Goal: Check status

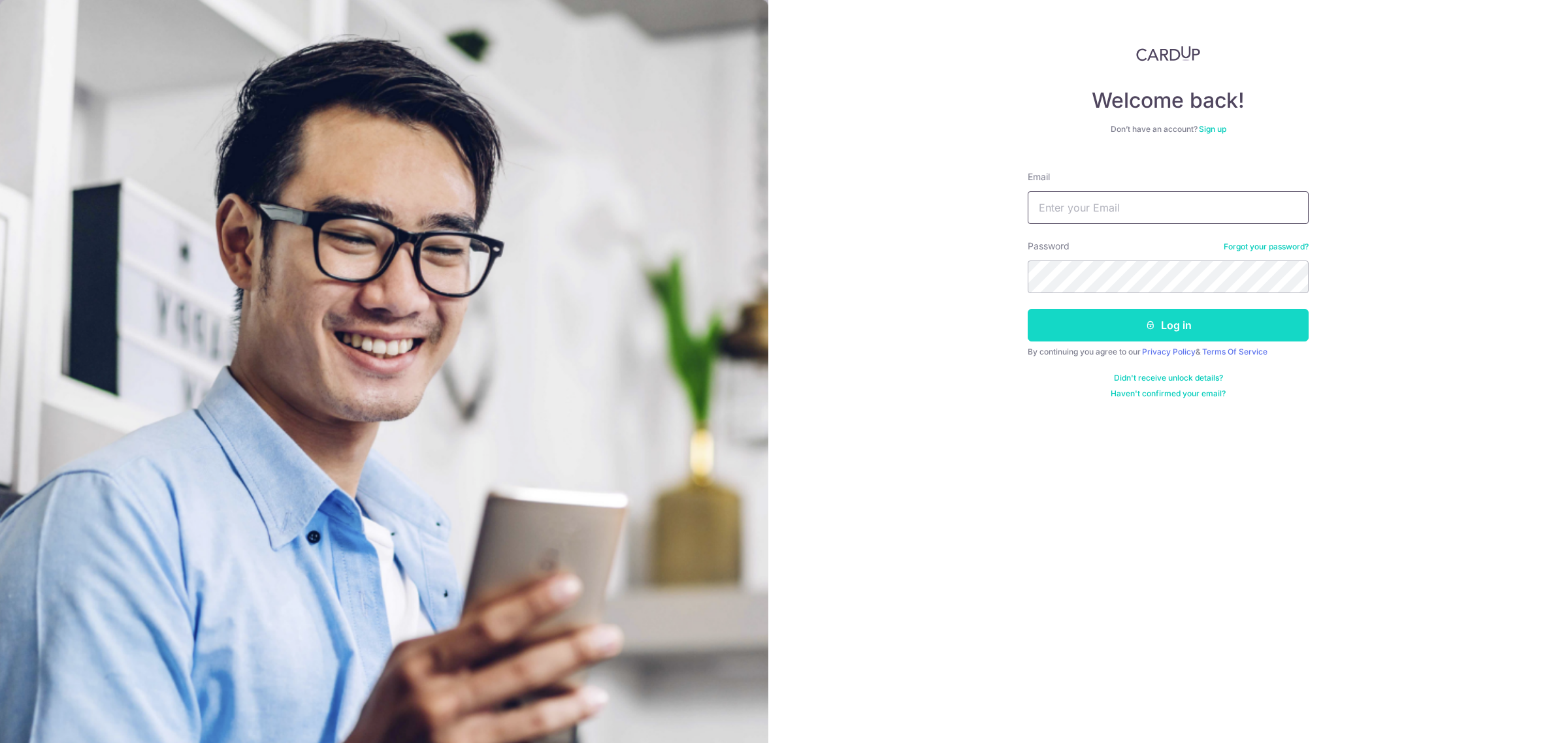
type input "Carditho_sarcol@ais.com.sg"
click at [1099, 327] on button "Log in" at bounding box center [1168, 325] width 281 height 33
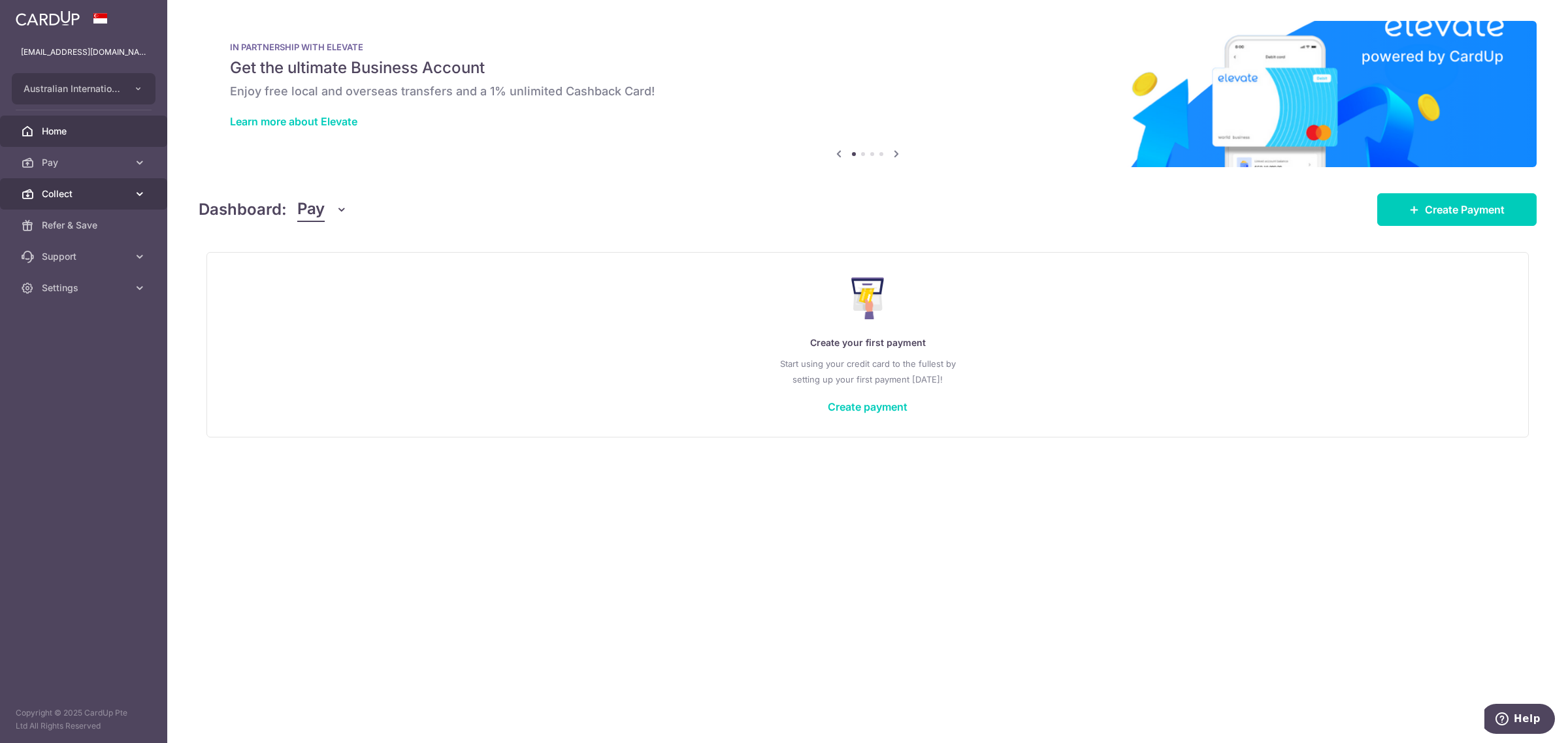
click at [89, 196] on span "Collect" at bounding box center [85, 194] width 86 height 13
click at [81, 227] on span "Dashboard" at bounding box center [85, 225] width 86 height 13
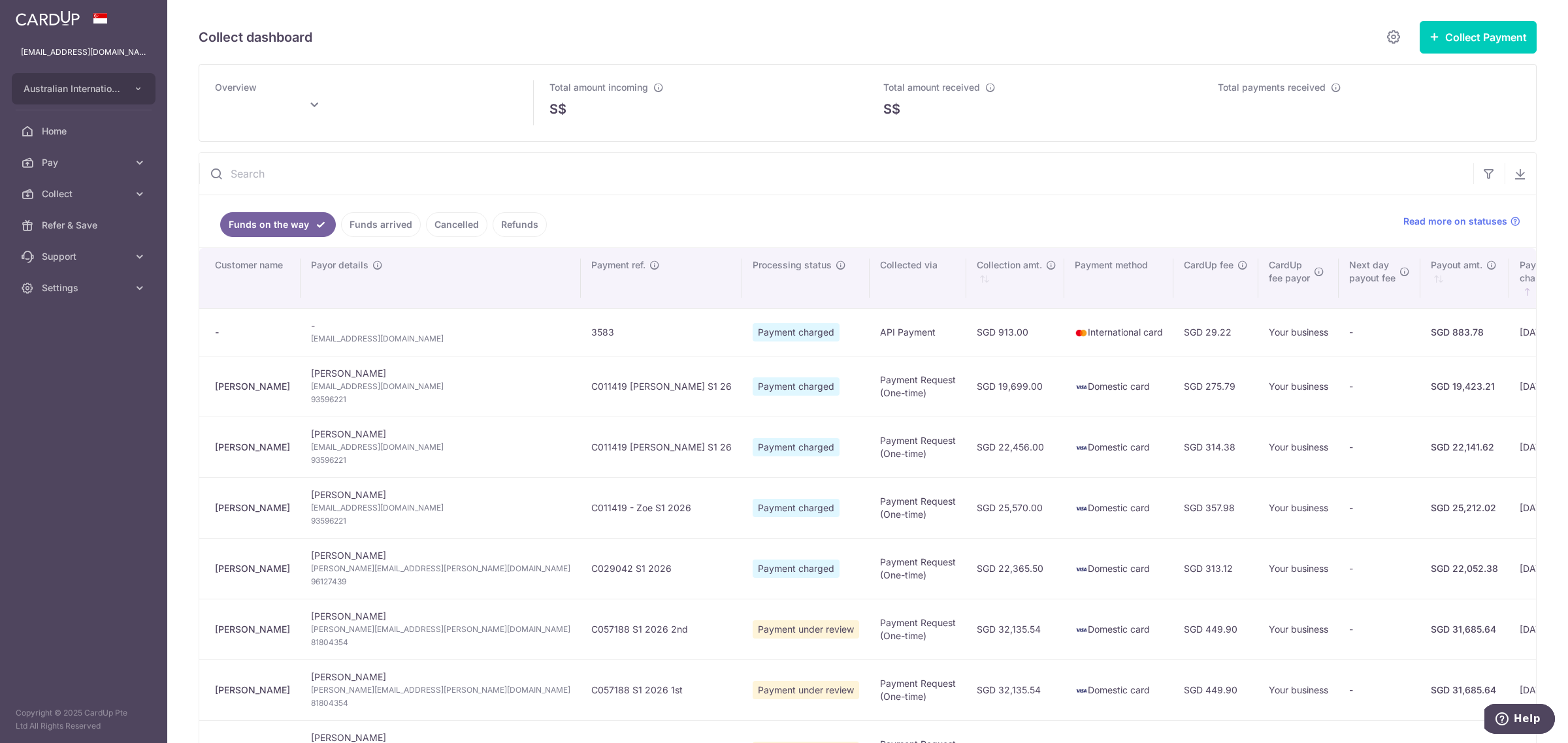
click at [381, 167] on input "text" at bounding box center [837, 173] width 1274 height 41
paste input "[PERSON_NAME]"
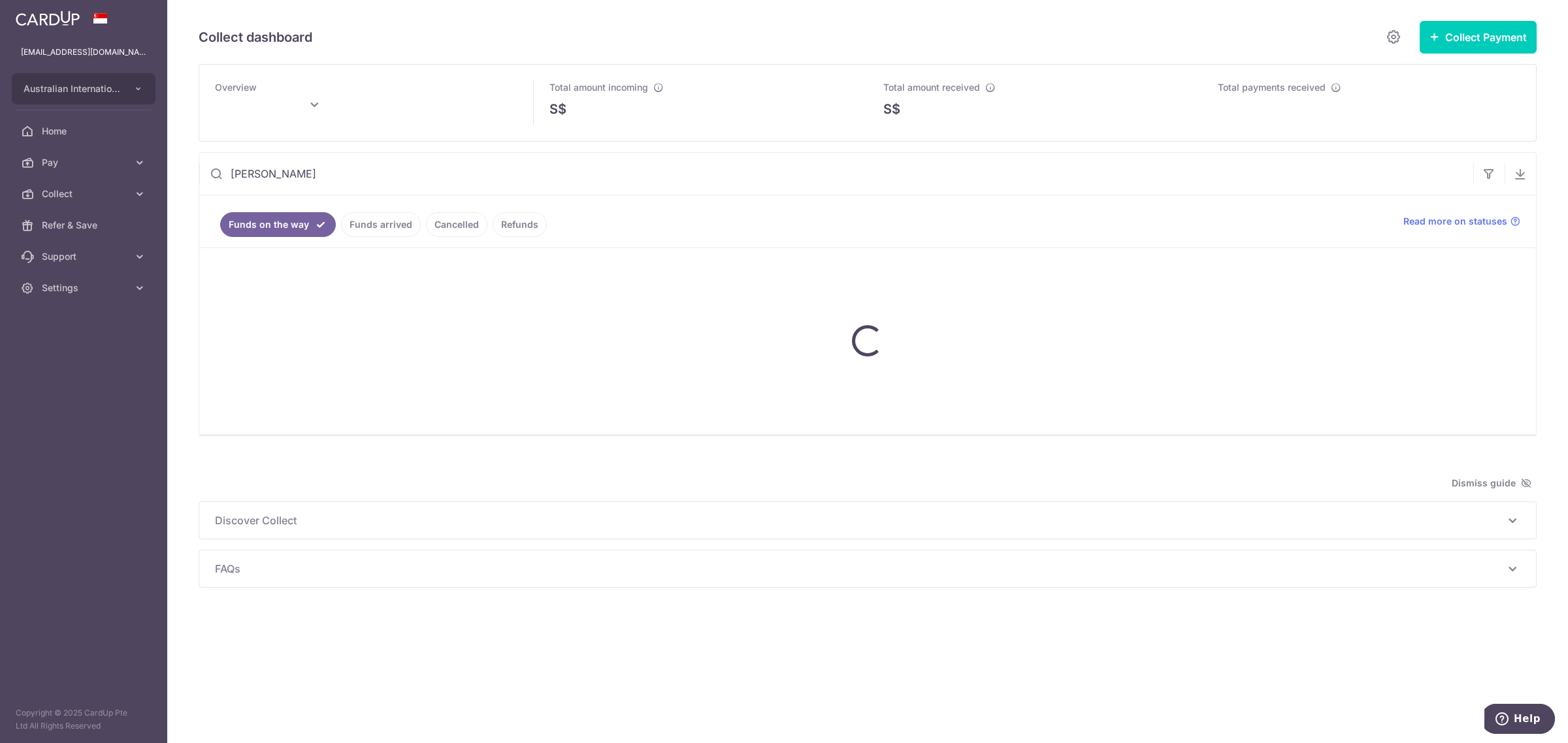
type input "[PERSON_NAME]"
click at [371, 229] on link "Funds arrived" at bounding box center [381, 224] width 80 height 25
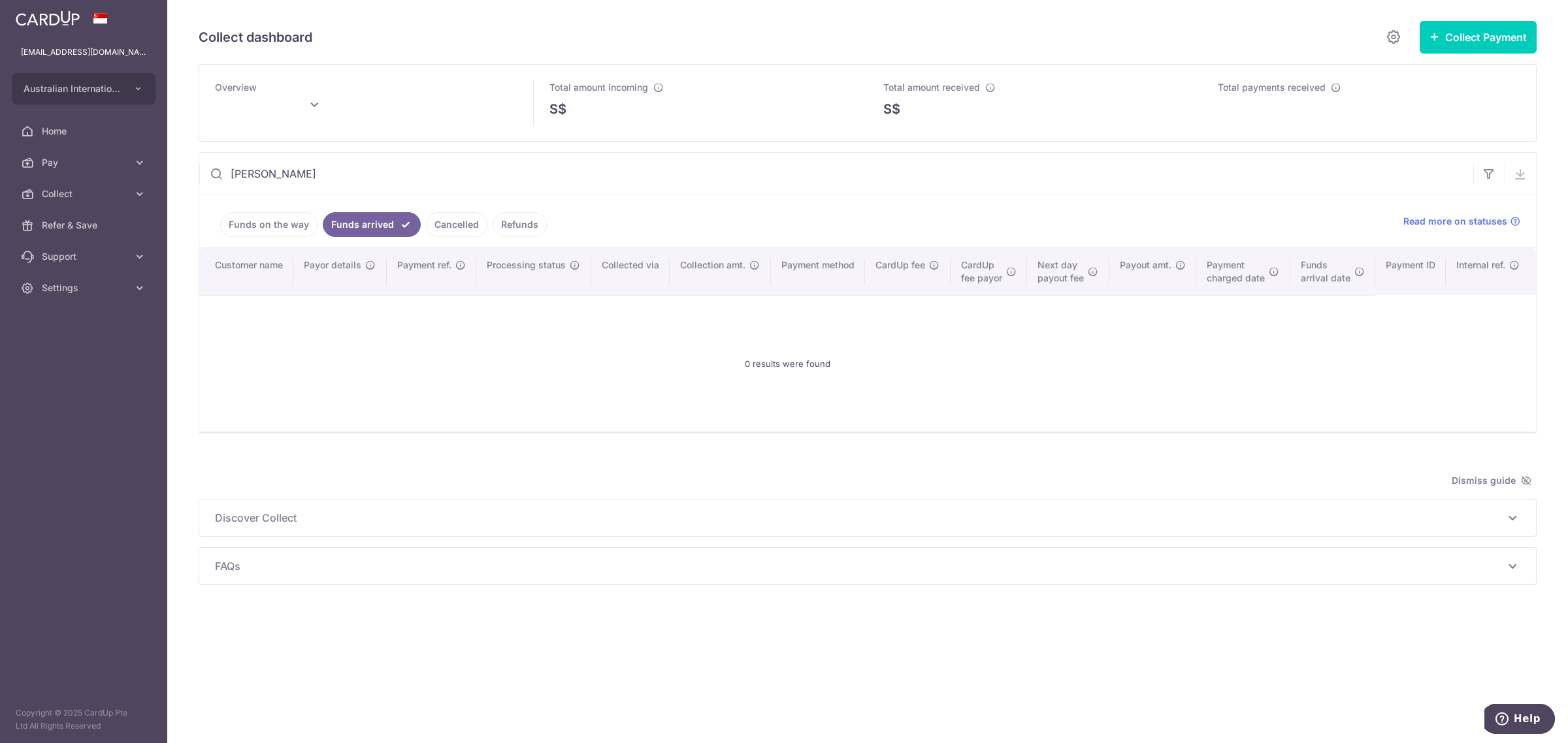
click at [301, 219] on link "Funds on the way" at bounding box center [269, 224] width 97 height 25
click at [362, 227] on link "Funds arrived" at bounding box center [381, 224] width 80 height 25
type input "[DATE]"
